Goal: Task Accomplishment & Management: Manage account settings

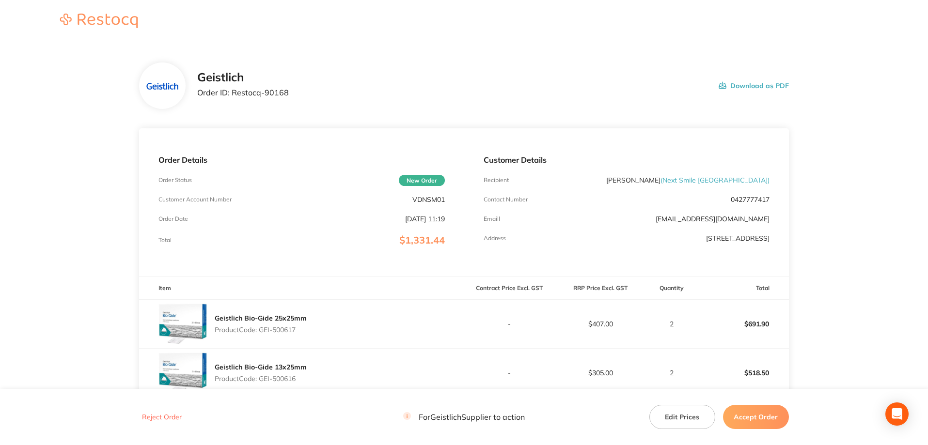
click at [429, 206] on div "Order Details Order Status New Order Customer Account Number VDNSM01 Order Date…" at bounding box center [301, 202] width 325 height 148
click at [430, 202] on p "VDNSM01" at bounding box center [428, 200] width 32 height 8
copy p "VDNSM01"
drag, startPoint x: 297, startPoint y: 90, endPoint x: 229, endPoint y: 92, distance: 68.3
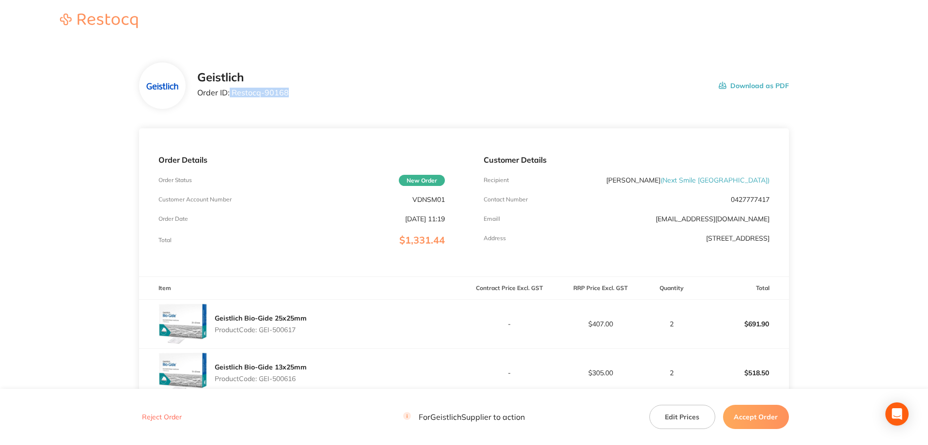
click at [229, 92] on div "Geistlich Order ID: Restocq- 90168 Download as PDF" at bounding box center [492, 86] width 591 height 30
copy p "Restocq- 90168"
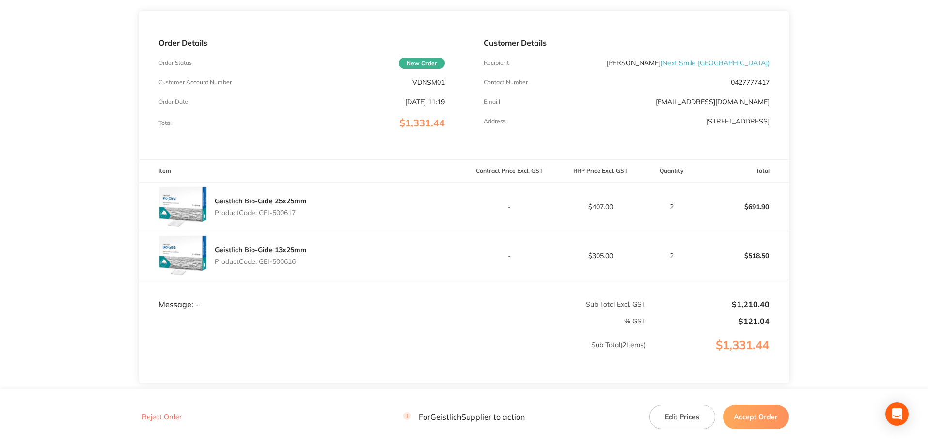
scroll to position [189, 0]
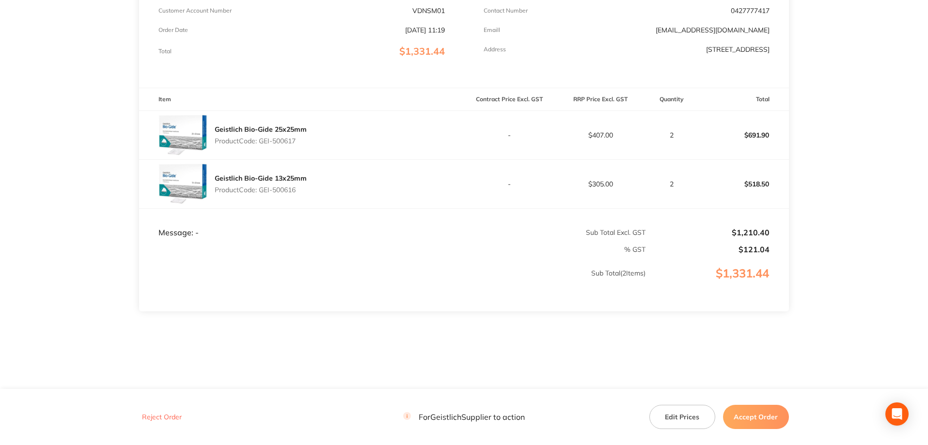
click at [739, 414] on button "Accept Order" at bounding box center [756, 417] width 66 height 24
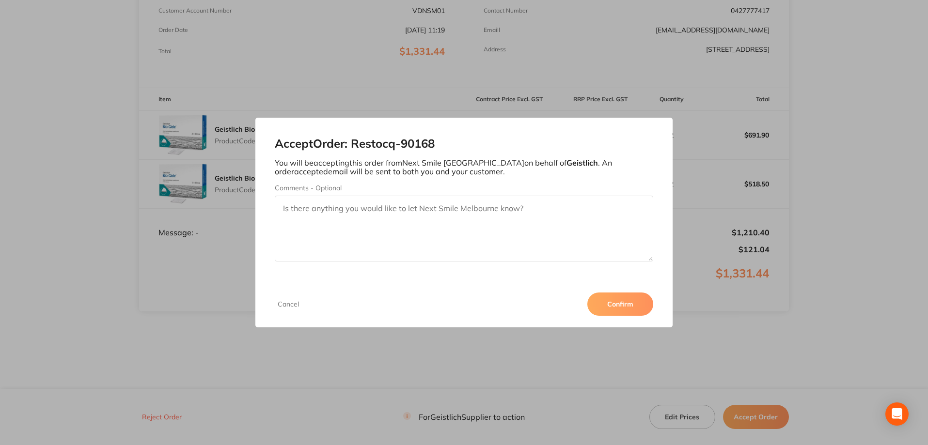
drag, startPoint x: 618, startPoint y: 303, endPoint x: 396, endPoint y: 283, distance: 222.8
click at [616, 303] on button "Confirm" at bounding box center [620, 304] width 66 height 23
